Goal: Task Accomplishment & Management: Use online tool/utility

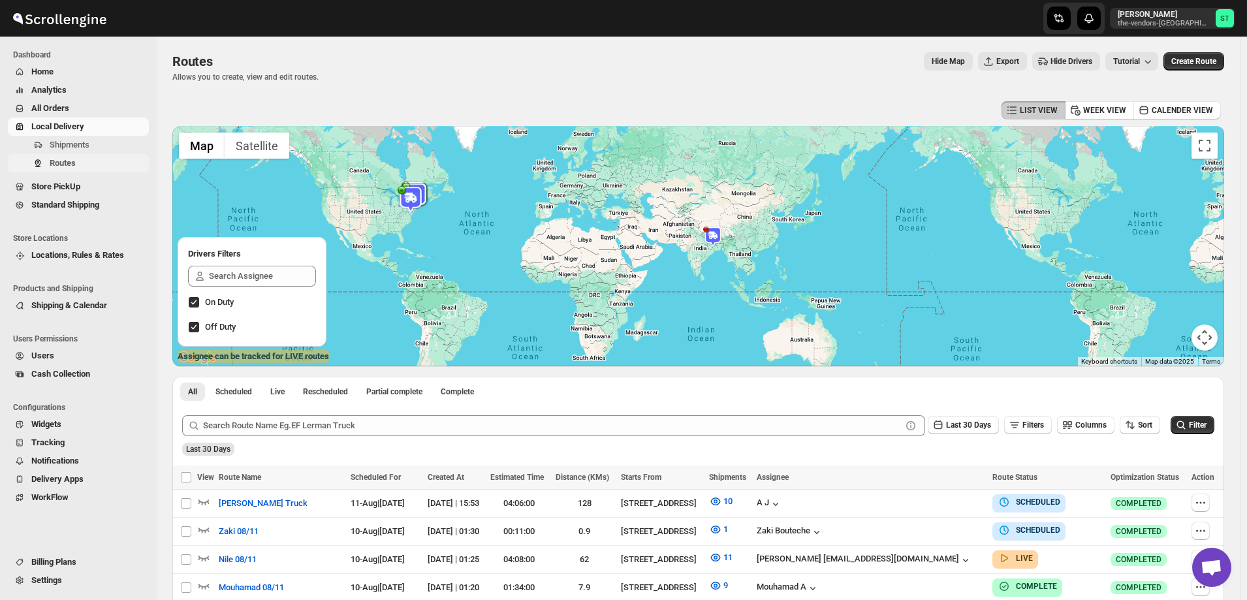
click at [80, 159] on span "Routes" at bounding box center [98, 163] width 97 height 13
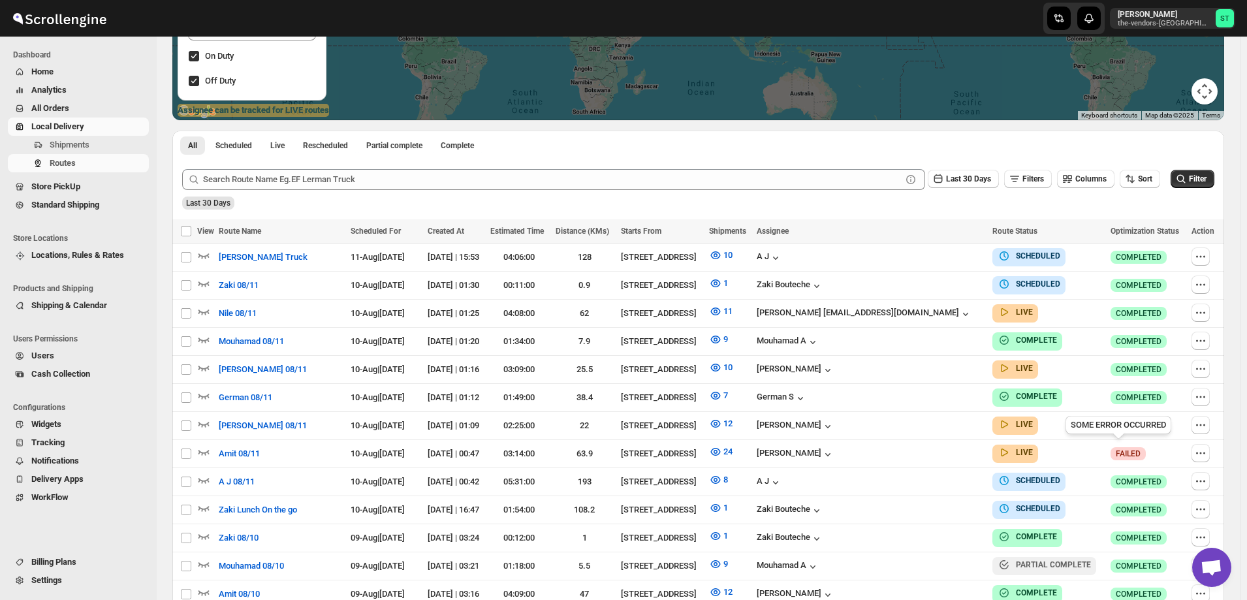
scroll to position [261, 0]
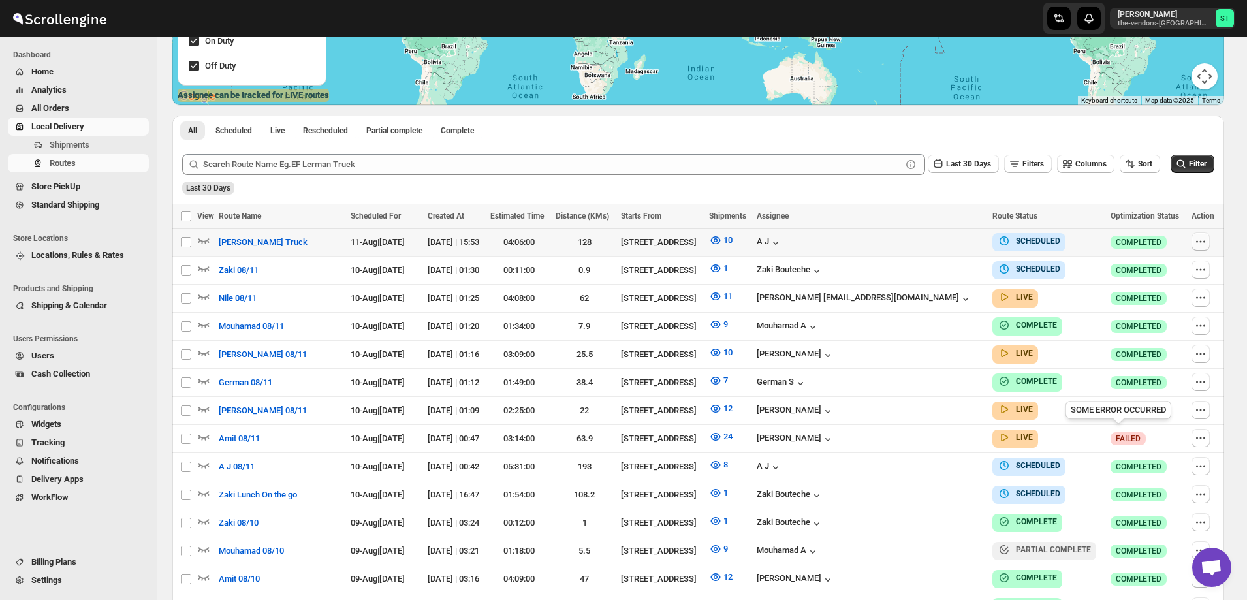
click at [1209, 242] on button "button" at bounding box center [1200, 241] width 18 height 18
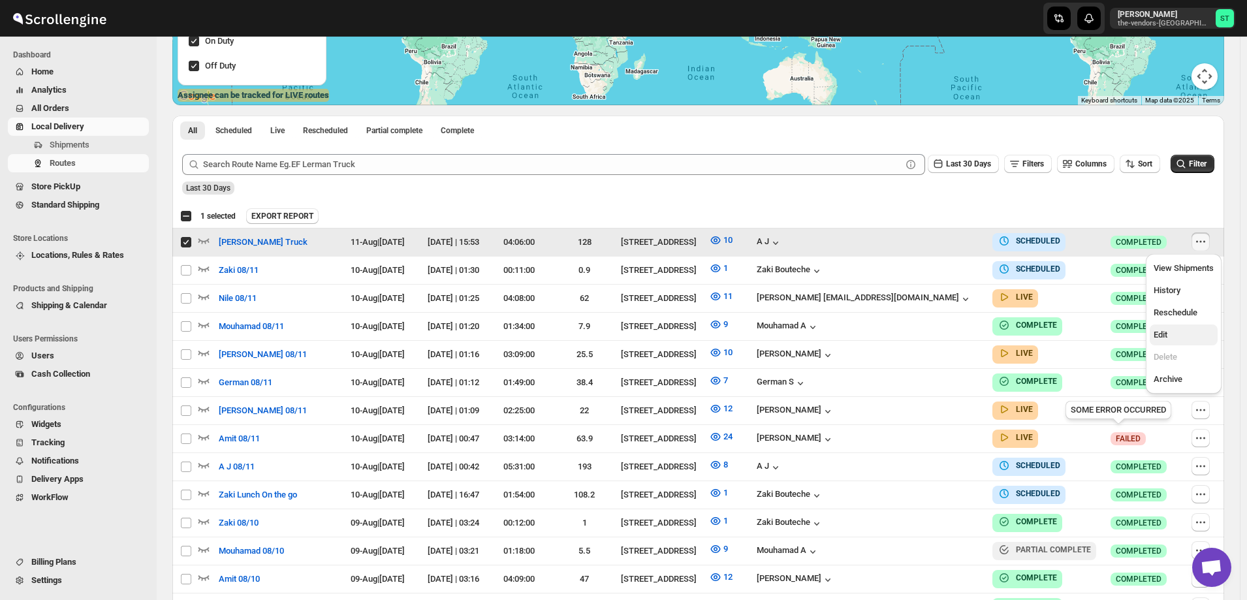
click at [1164, 341] on span "Edit" at bounding box center [1184, 334] width 60 height 13
checkbox input "false"
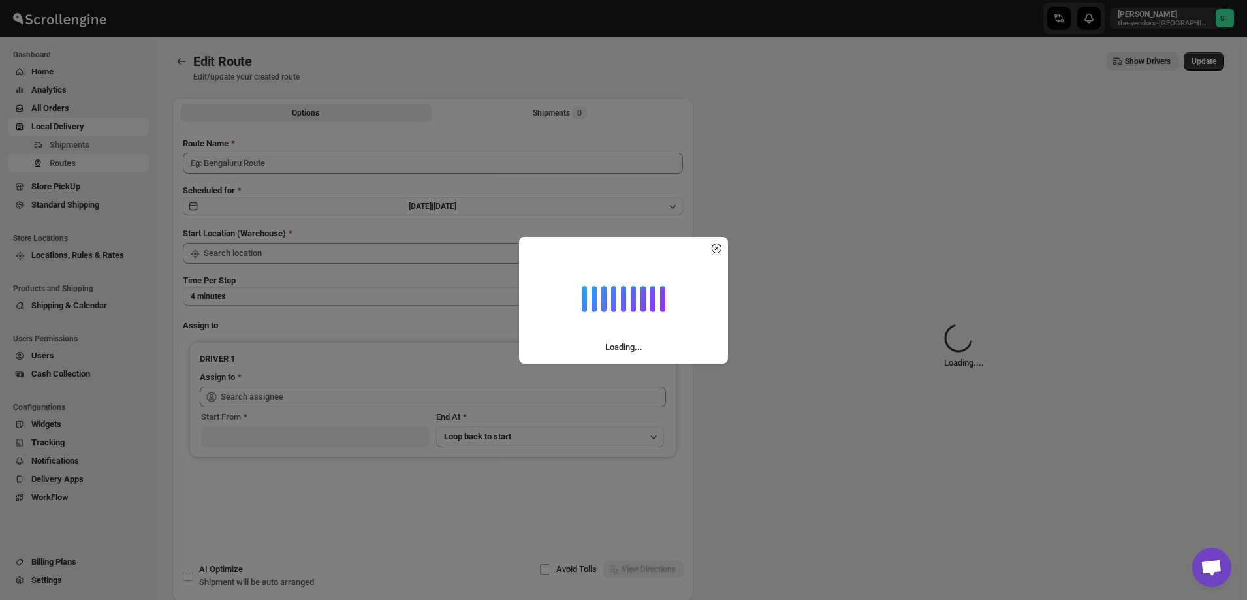
type input "[PERSON_NAME] Truck"
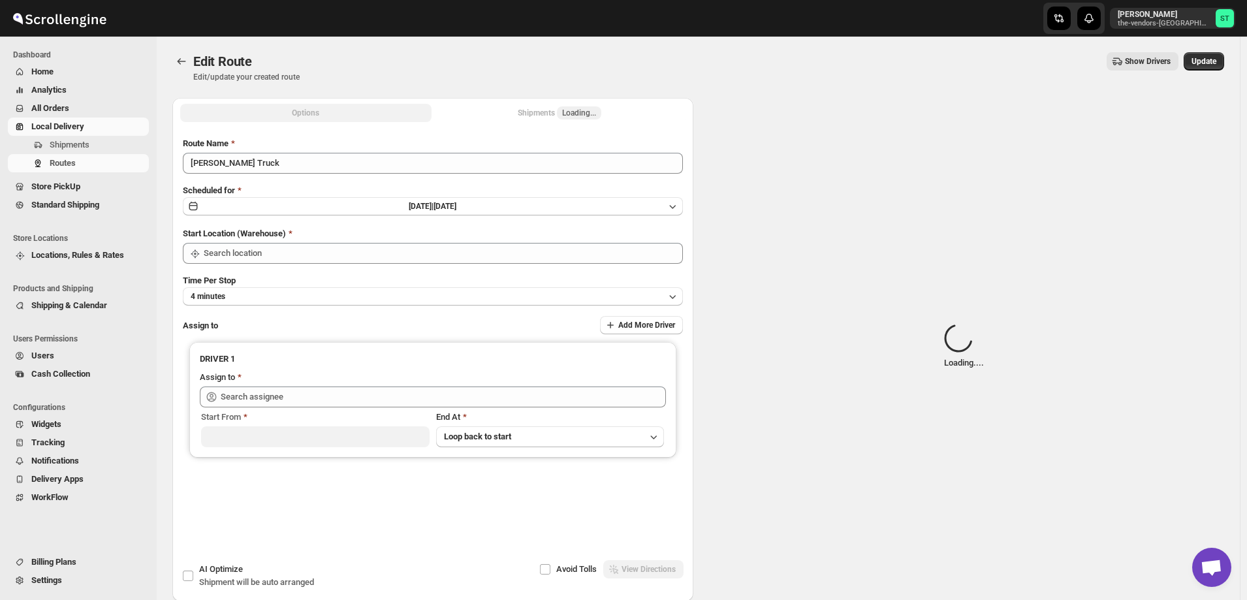
type input "[STREET_ADDRESS]"
type input "A J ([EMAIL_ADDRESS][DOMAIN_NAME])"
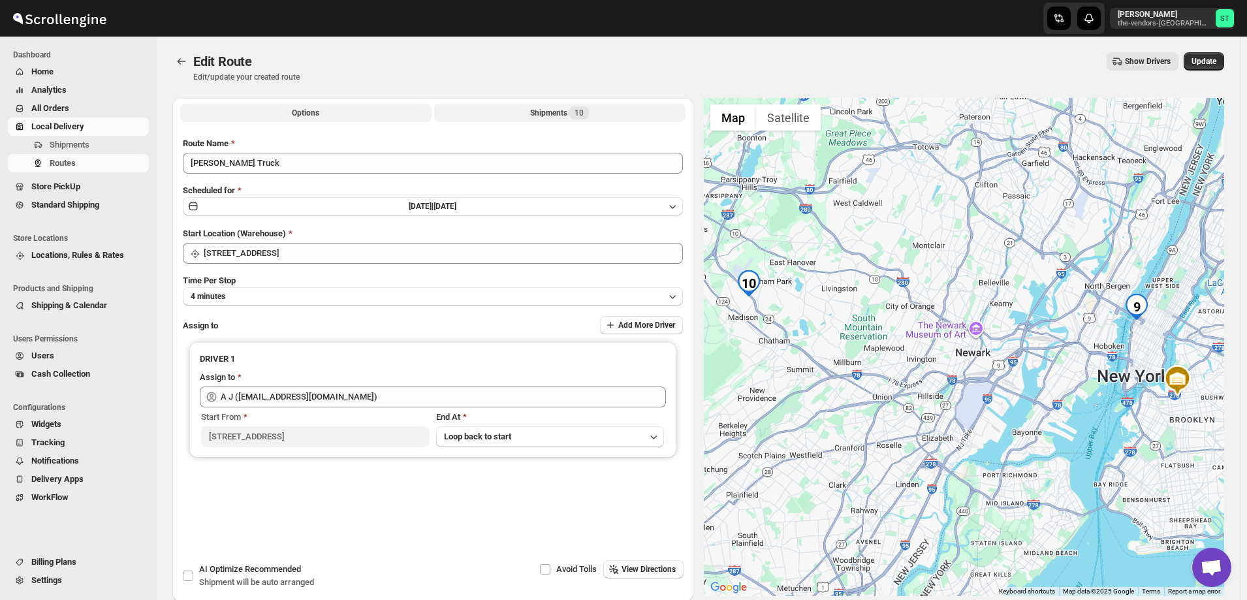
click at [544, 114] on div "Shipments 10" at bounding box center [559, 112] width 59 height 13
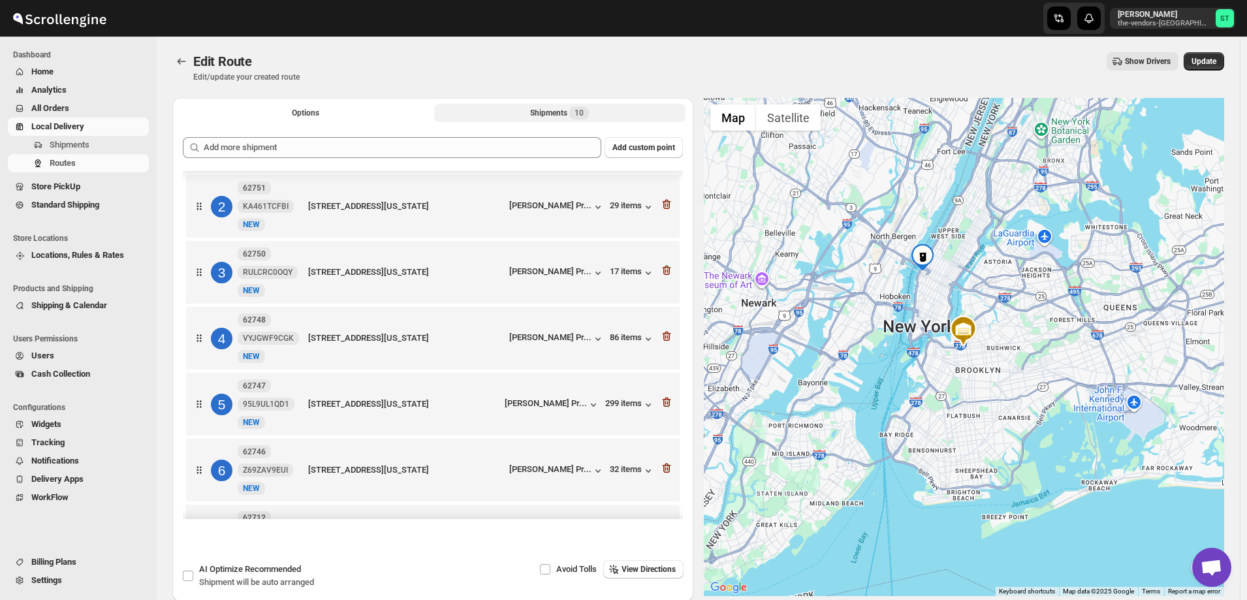
scroll to position [131, 0]
click at [662, 274] on icon "button" at bounding box center [666, 271] width 8 height 10
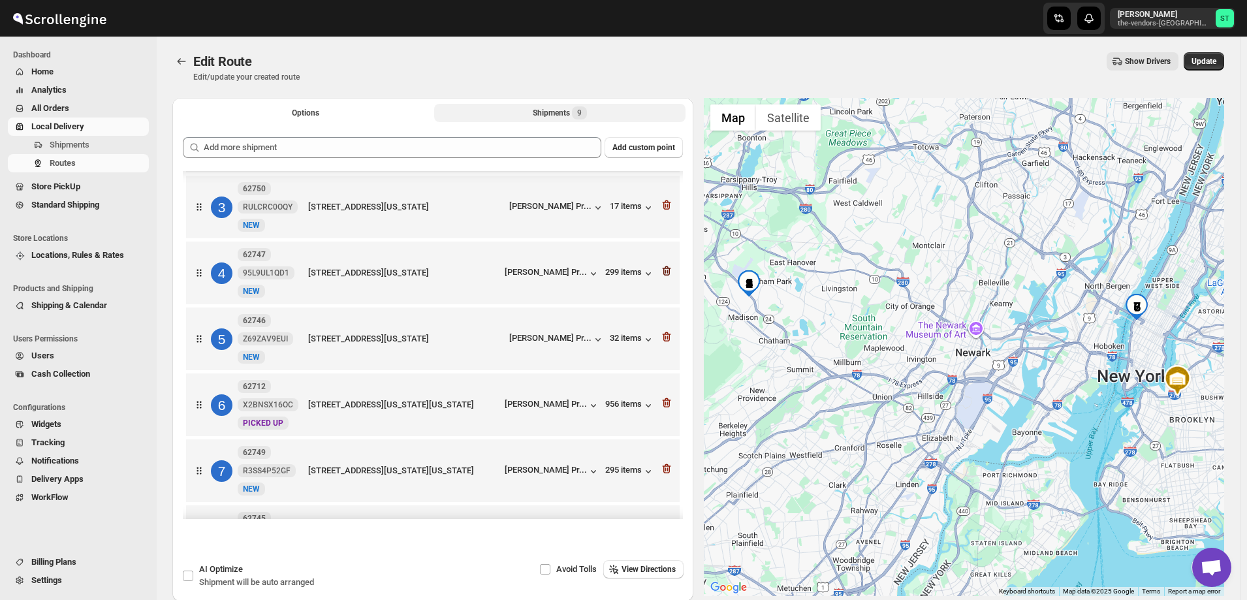
click at [665, 274] on icon "button" at bounding box center [666, 270] width 13 height 13
click at [667, 466] on icon "button" at bounding box center [666, 468] width 13 height 13
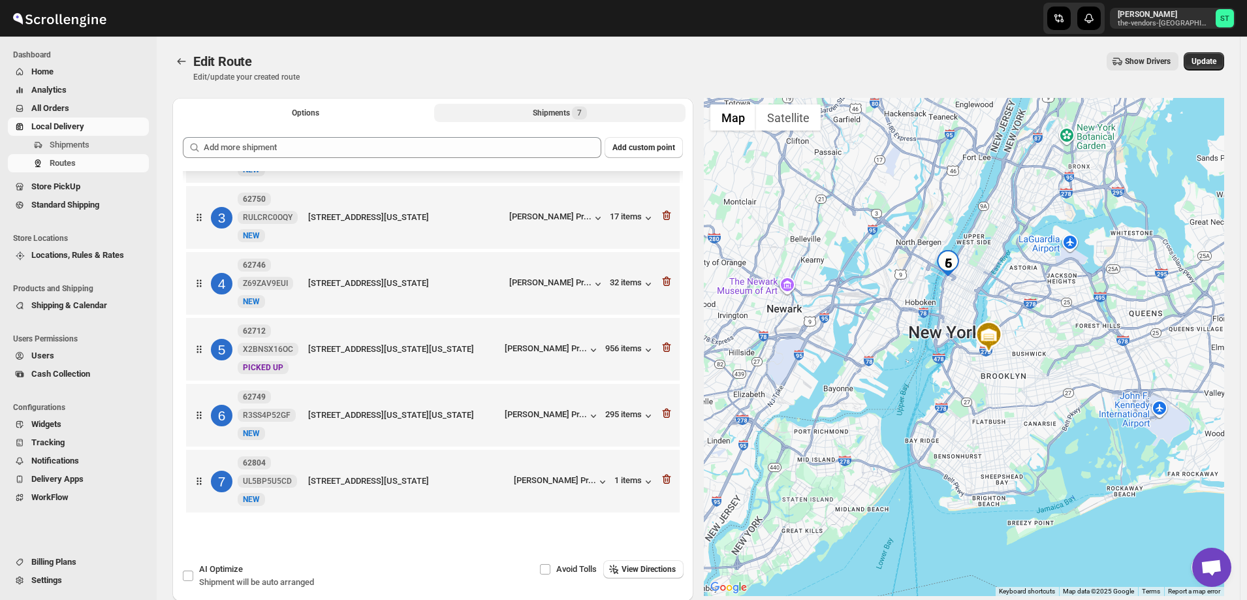
scroll to position [120, 0]
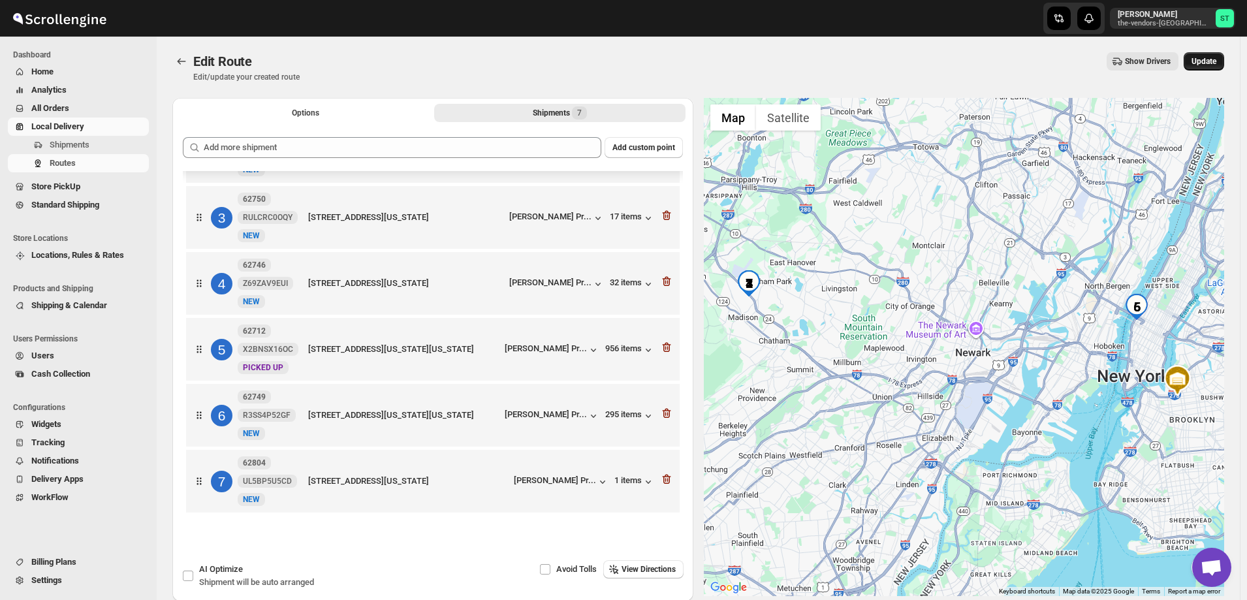
click at [1207, 63] on span "Update" at bounding box center [1203, 61] width 25 height 10
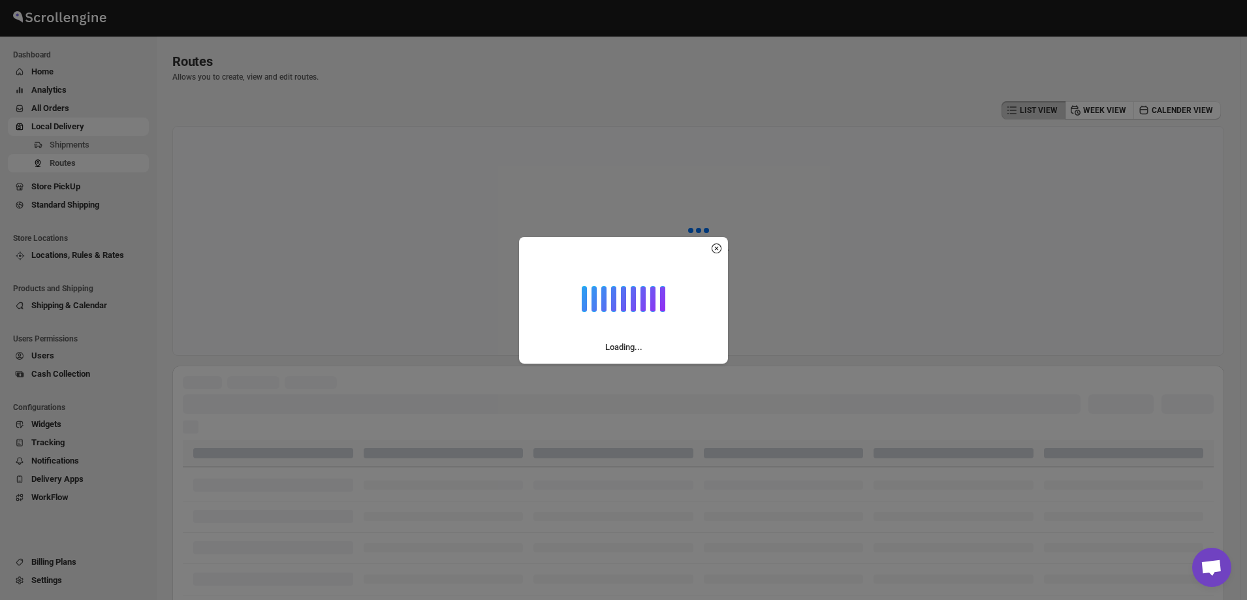
click at [68, 145] on div "Loading..." at bounding box center [623, 300] width 1247 height 600
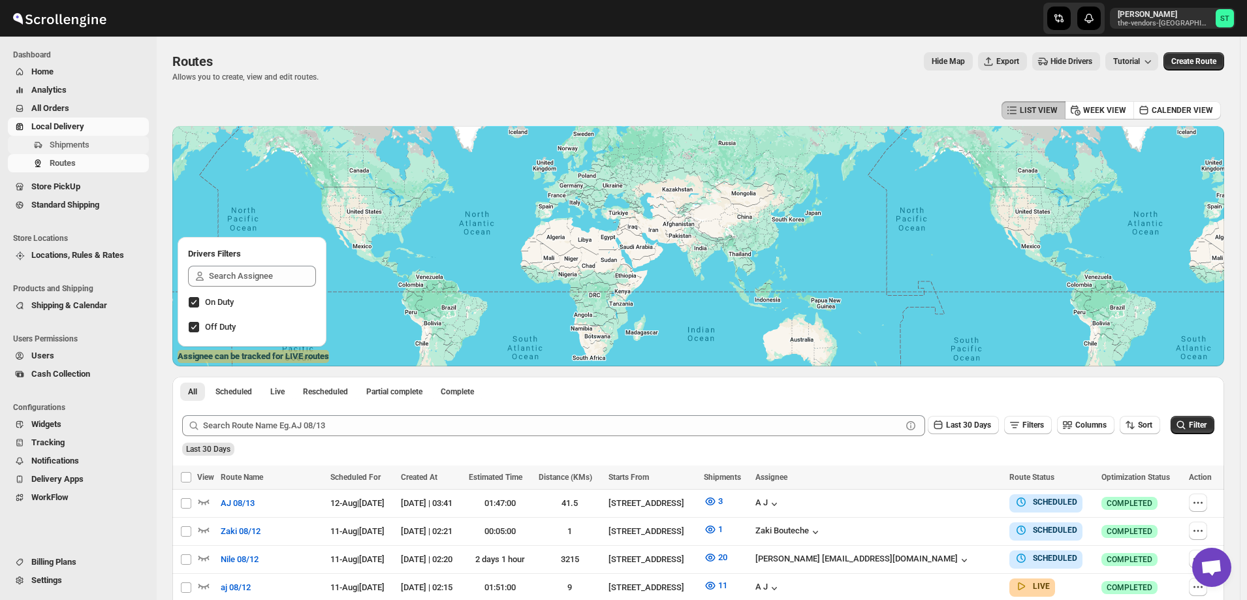
click at [67, 145] on span "Shipments" at bounding box center [70, 145] width 40 height 10
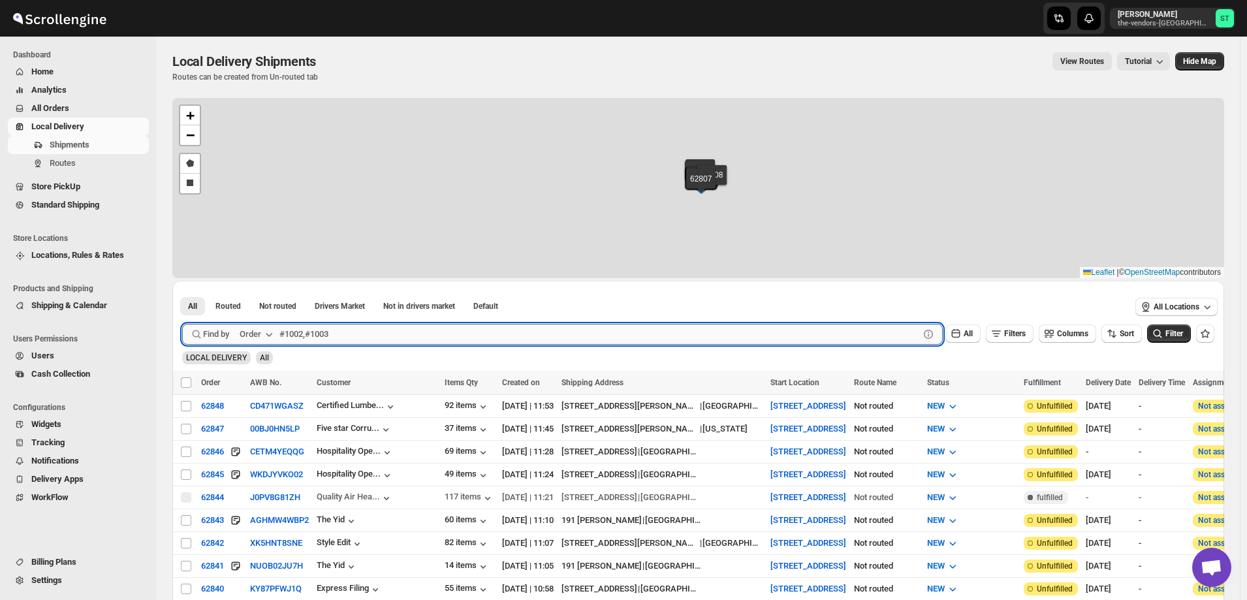
click at [355, 332] on input "text" at bounding box center [599, 334] width 640 height 21
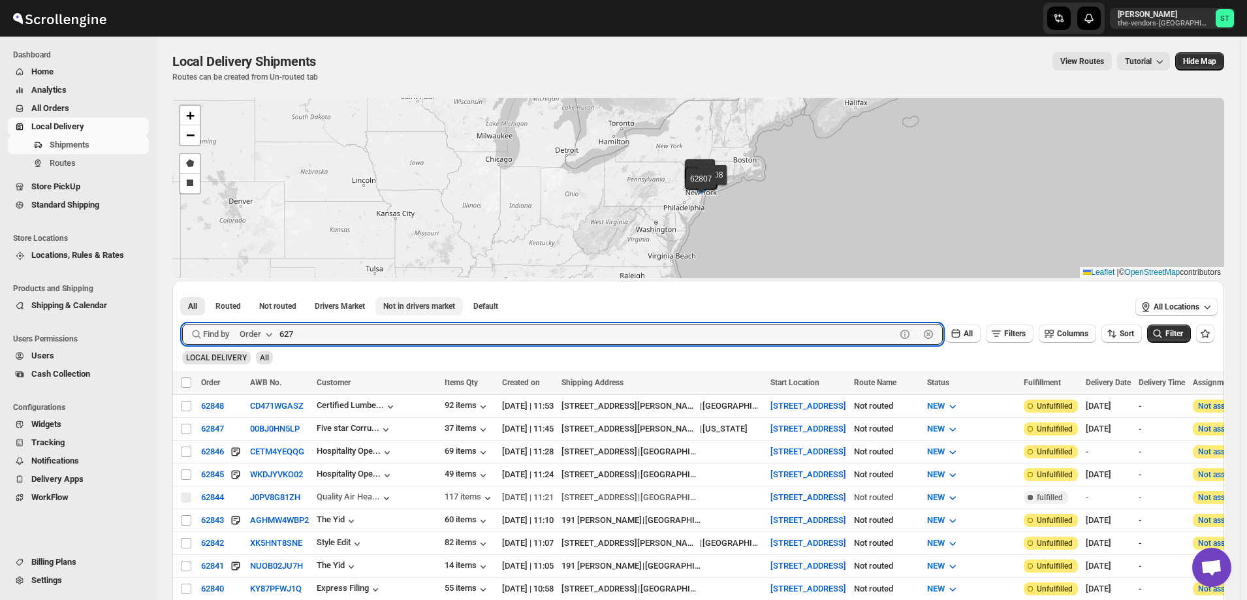
type input "6274"
click button "Submit" at bounding box center [200, 288] width 37 height 14
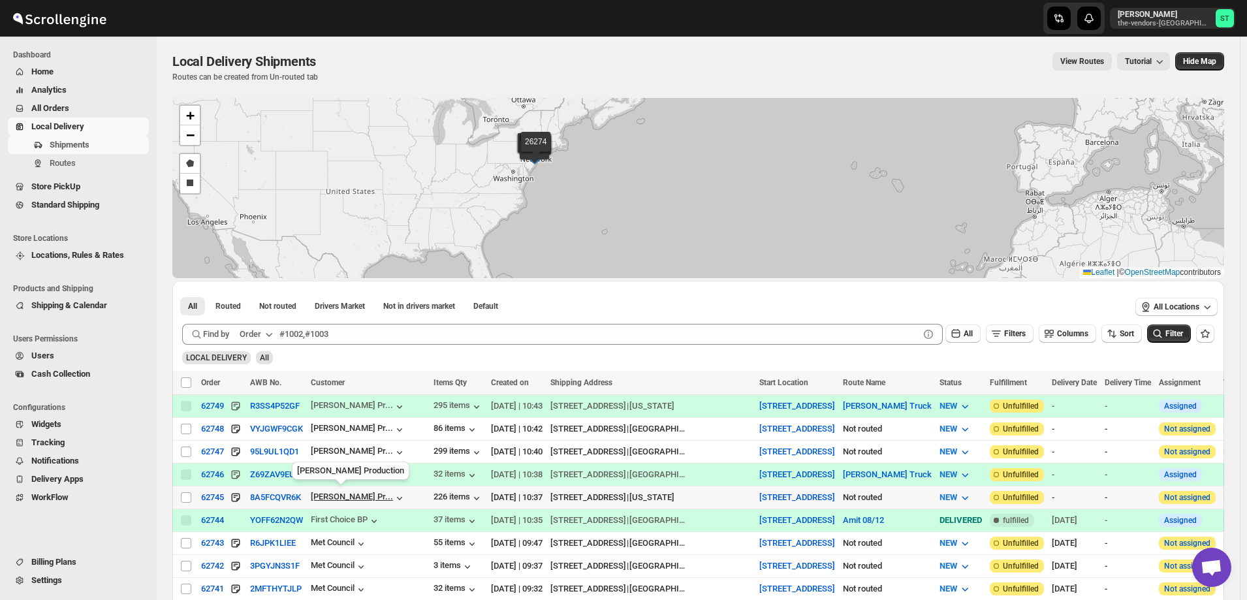
scroll to position [131, 0]
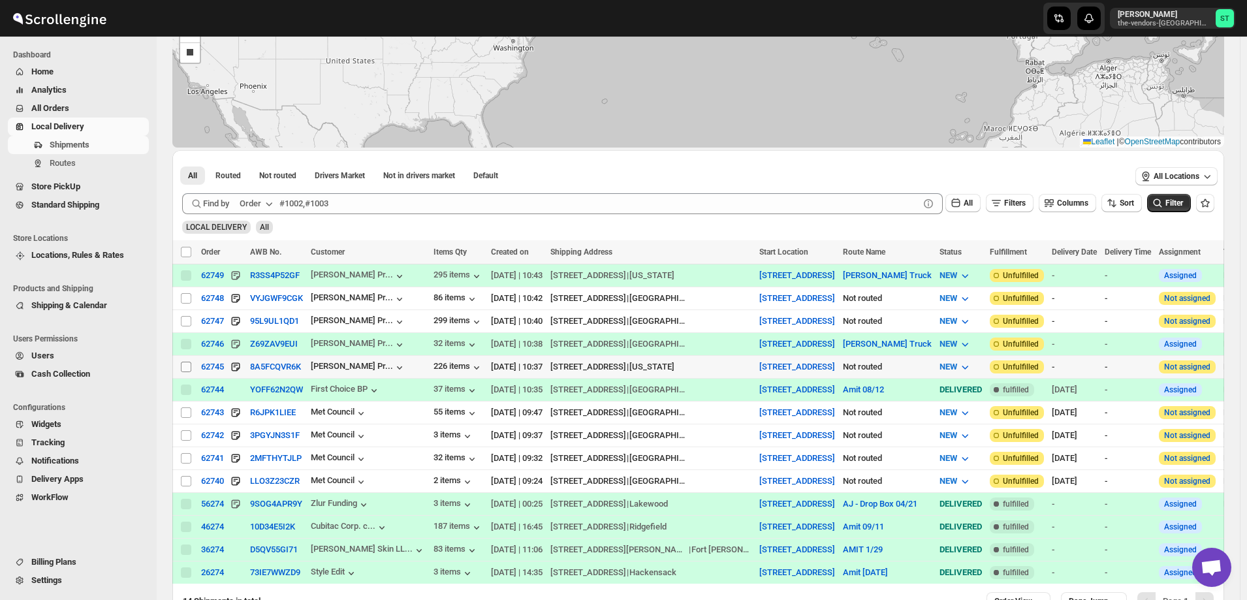
click at [189, 363] on input "Select shipment" at bounding box center [186, 367] width 10 height 10
checkbox input "true"
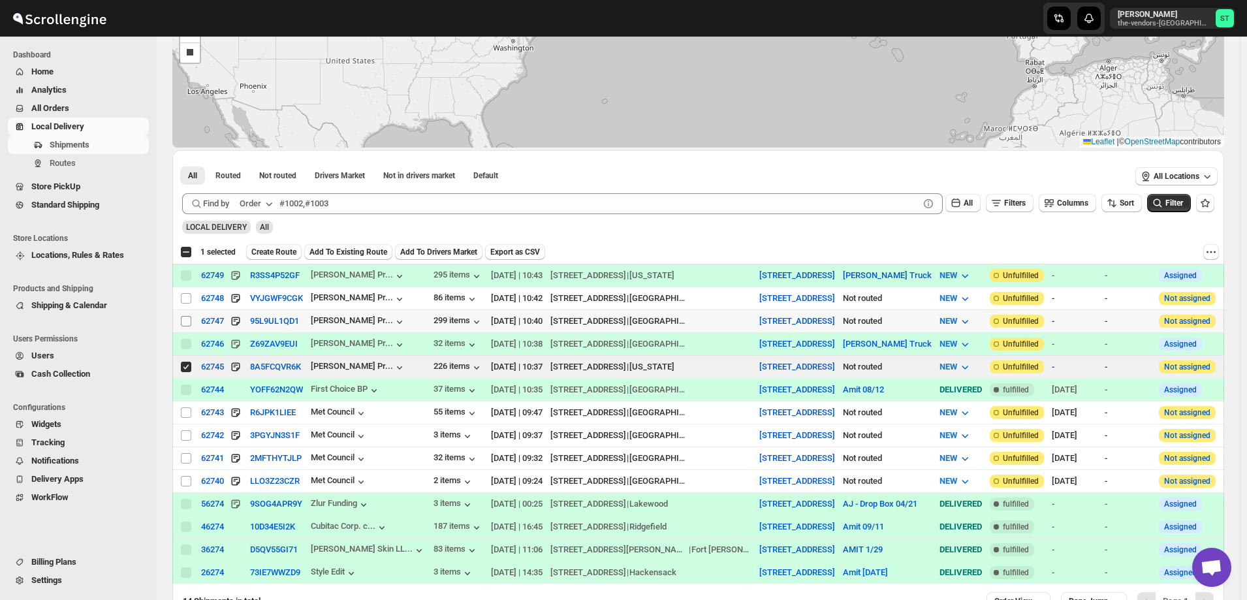
click at [187, 323] on input "Select shipment" at bounding box center [186, 321] width 10 height 10
checkbox input "true"
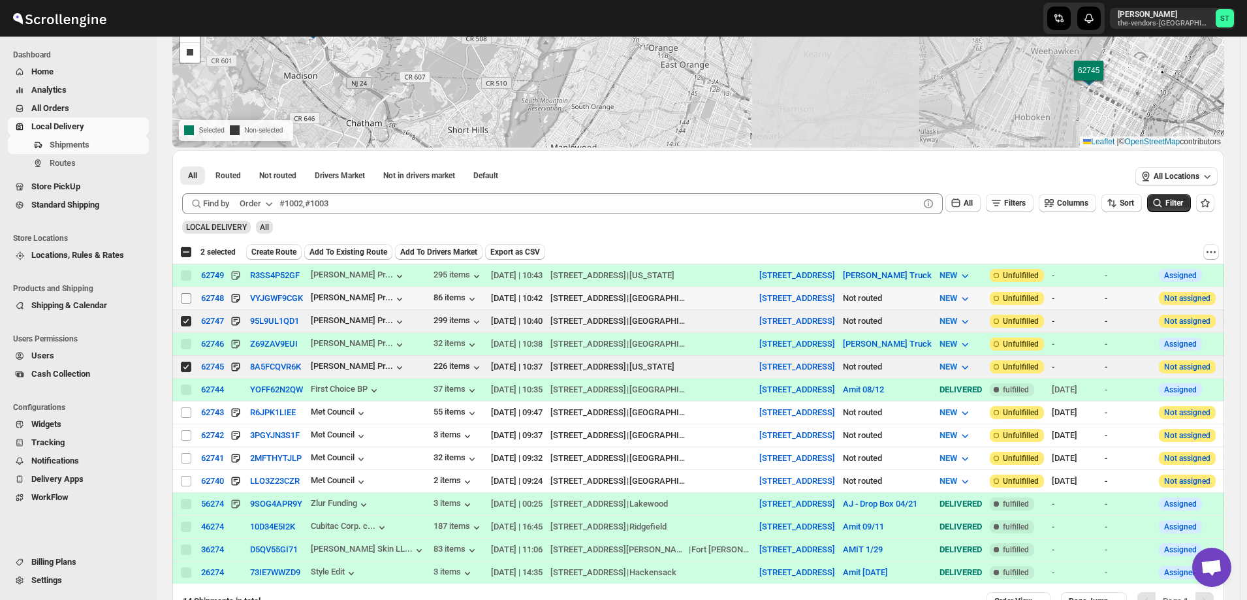
click at [187, 296] on input "Select shipment" at bounding box center [186, 298] width 10 height 10
checkbox input "true"
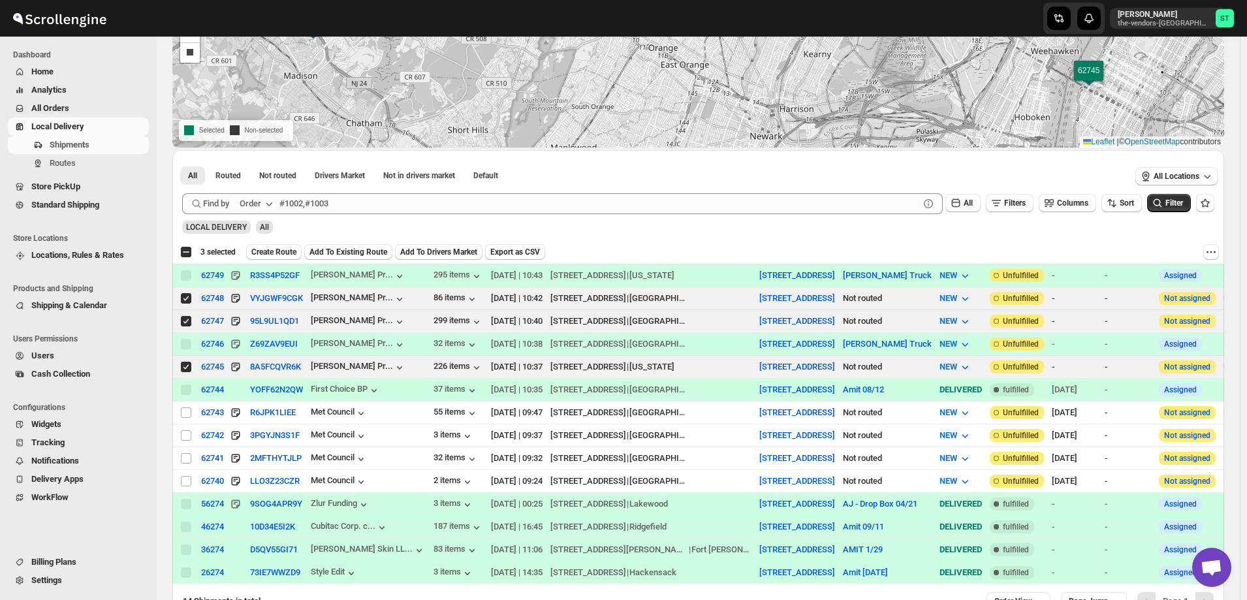
click at [293, 259] on div "Select all 7 shipments 3 selected Create Route Add To Existing Route Add To Dri…" at bounding box center [698, 252] width 1052 height 24
click at [292, 257] on button "Create Route" at bounding box center [273, 252] width 55 height 16
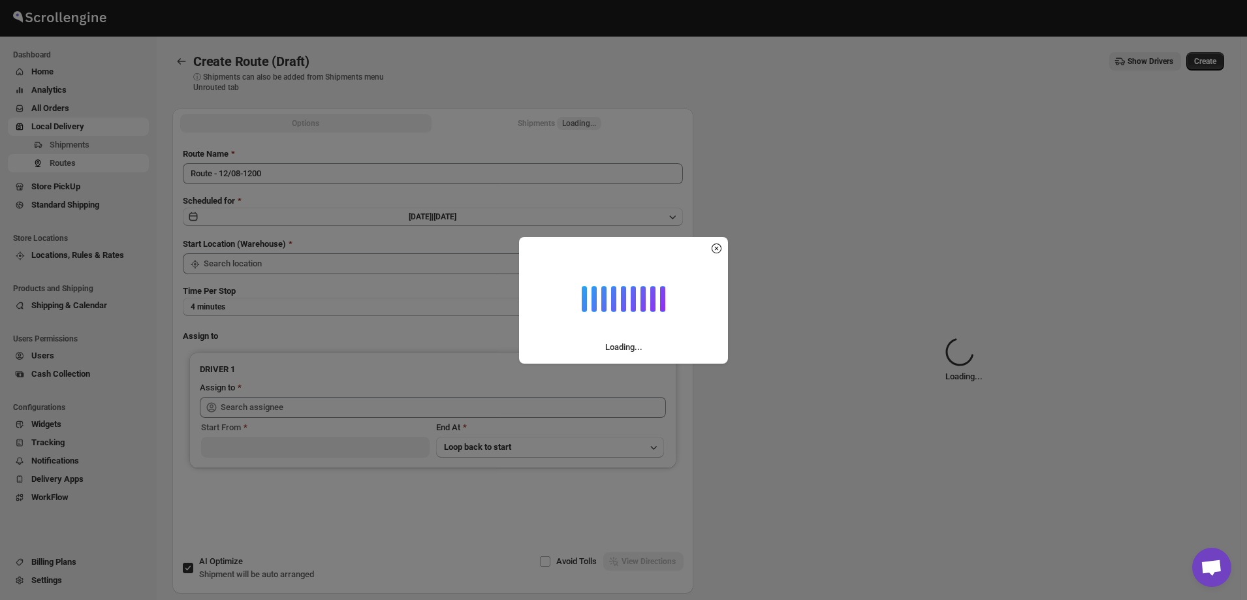
type input "[STREET_ADDRESS]"
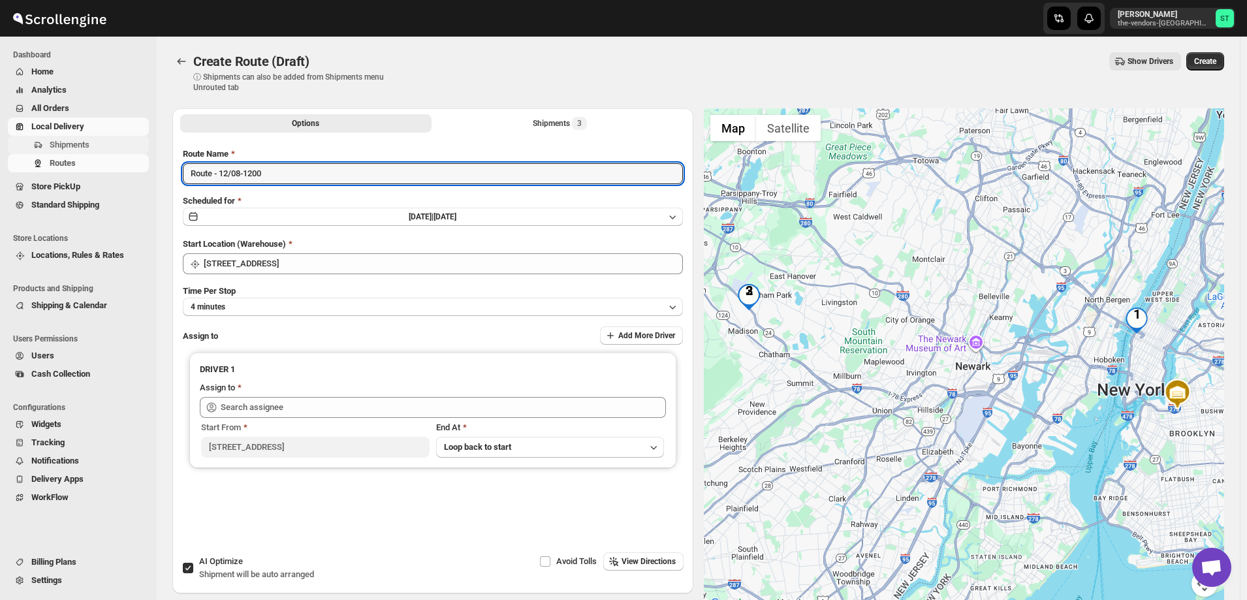
drag, startPoint x: 287, startPoint y: 171, endPoint x: 44, endPoint y: 151, distance: 244.3
click at [46, 151] on div "Skip to content [PERSON_NAME] the-vendors-[GEOGRAPHIC_DATA] ST Dashboard Home A…" at bounding box center [623, 339] width 1247 height 678
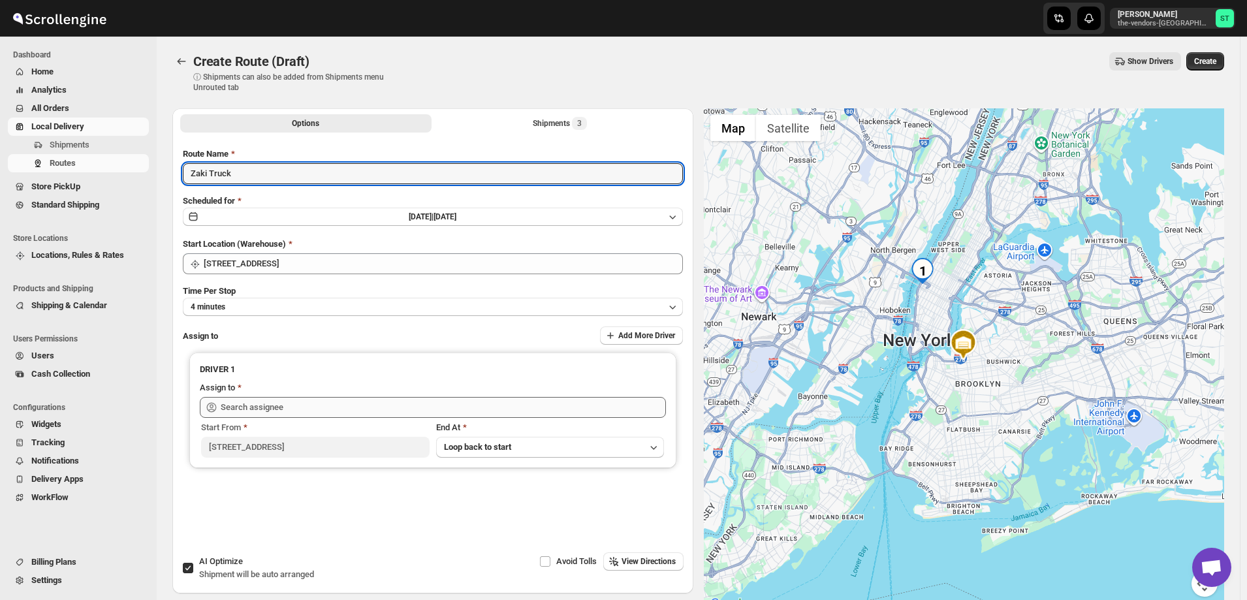
type input "Zaki Truck"
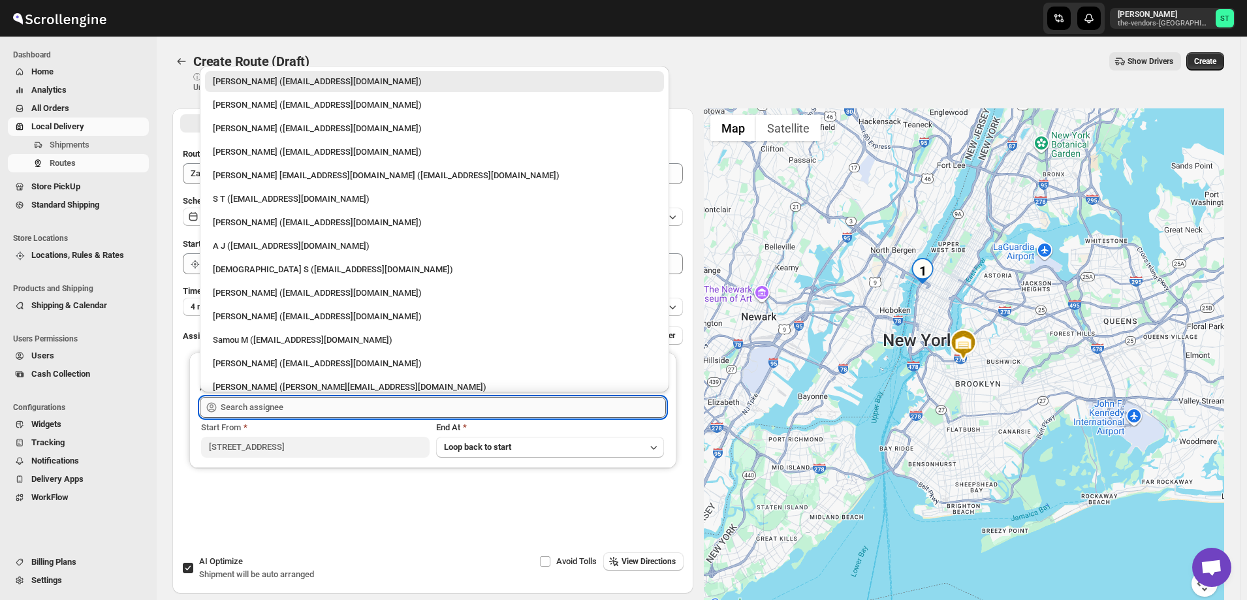
click at [262, 407] on input "text" at bounding box center [443, 407] width 445 height 21
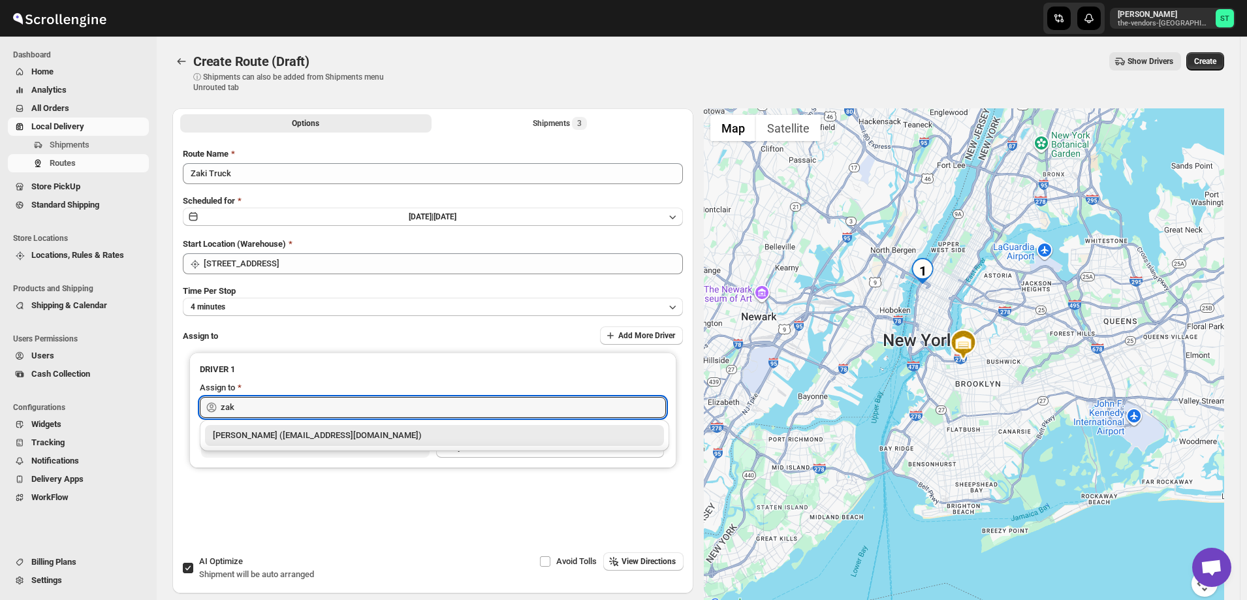
click at [277, 431] on div "[PERSON_NAME] ([EMAIL_ADDRESS][DOMAIN_NAME])" at bounding box center [434, 435] width 443 height 13
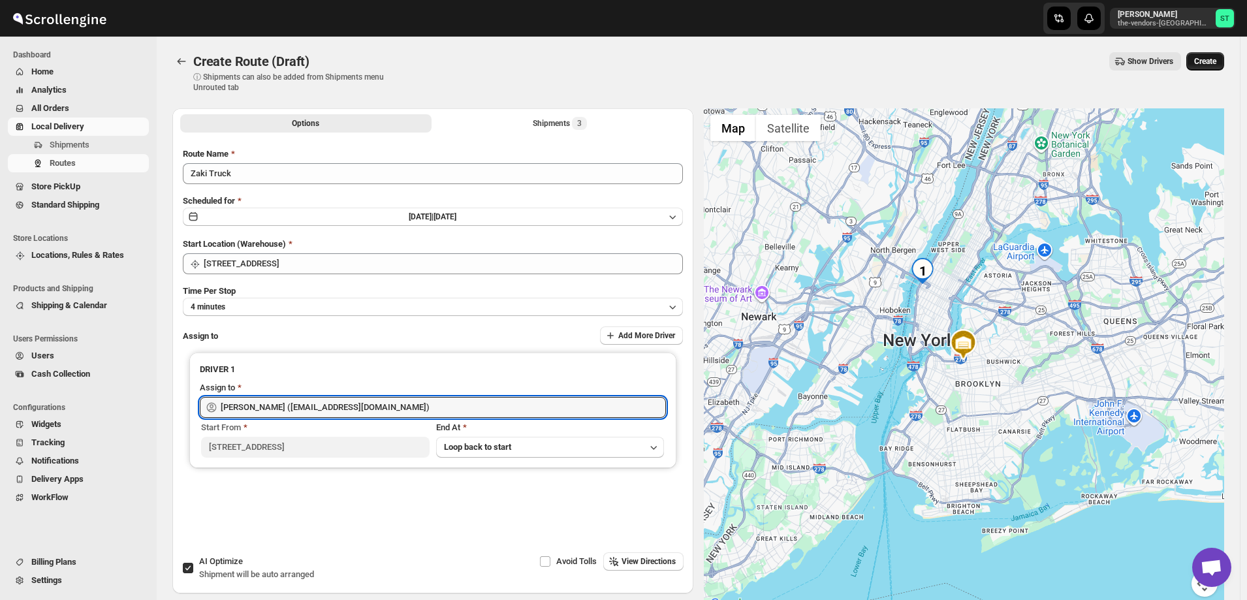
type input "[PERSON_NAME] ([EMAIL_ADDRESS][DOMAIN_NAME])"
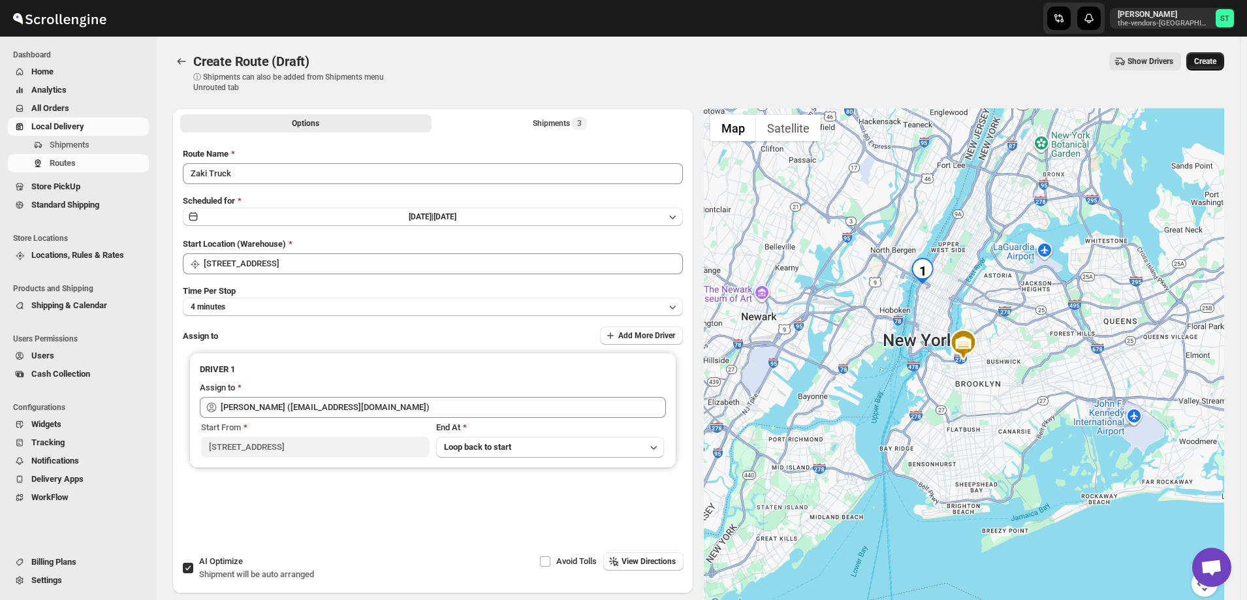
click at [1216, 60] on span "Create" at bounding box center [1205, 61] width 22 height 10
